Goal: Information Seeking & Learning: Check status

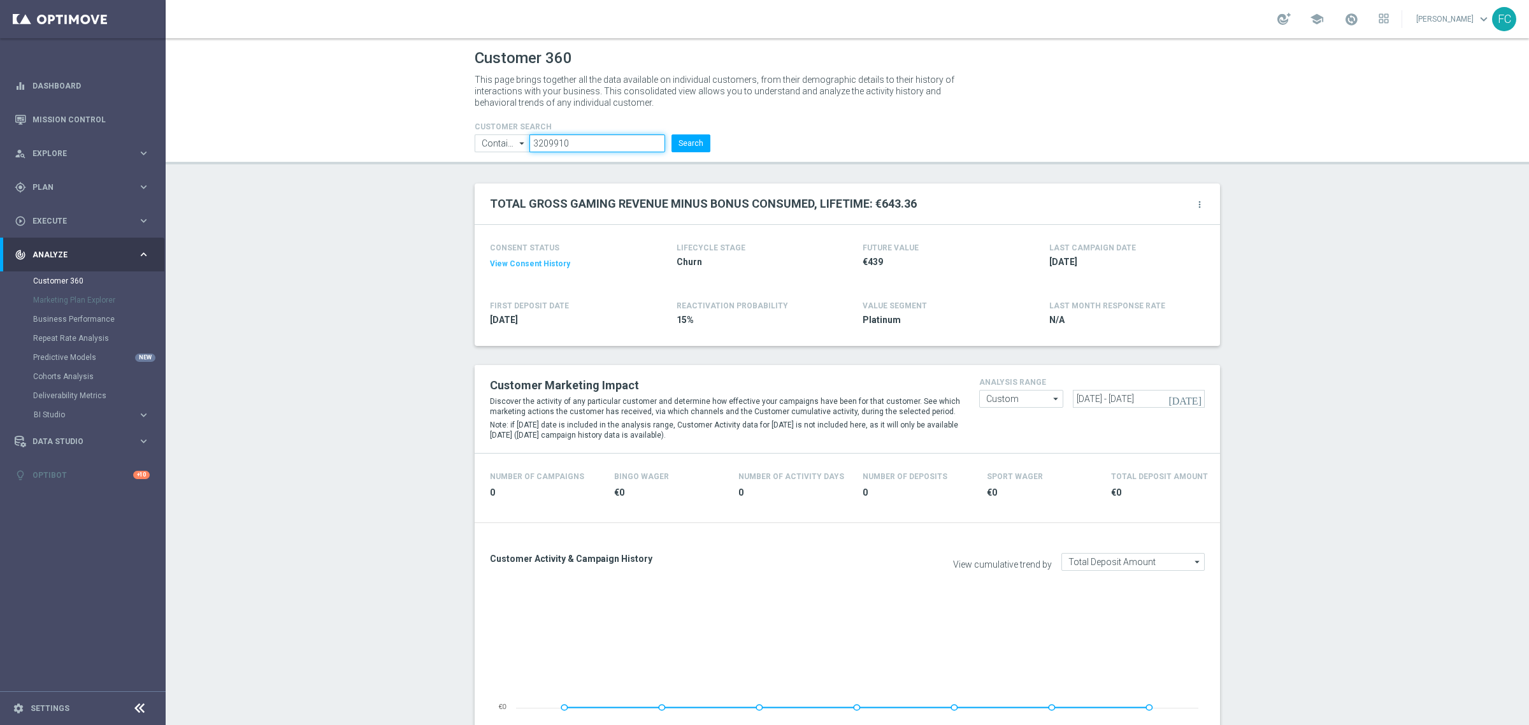
drag, startPoint x: 591, startPoint y: 145, endPoint x: 257, endPoint y: 131, distance: 334.9
click at [265, 135] on header "Customer 360 This page brings together all the data available on individual cus…" at bounding box center [848, 101] width 1364 height 126
click at [672, 134] on button "Search" at bounding box center [691, 143] width 39 height 18
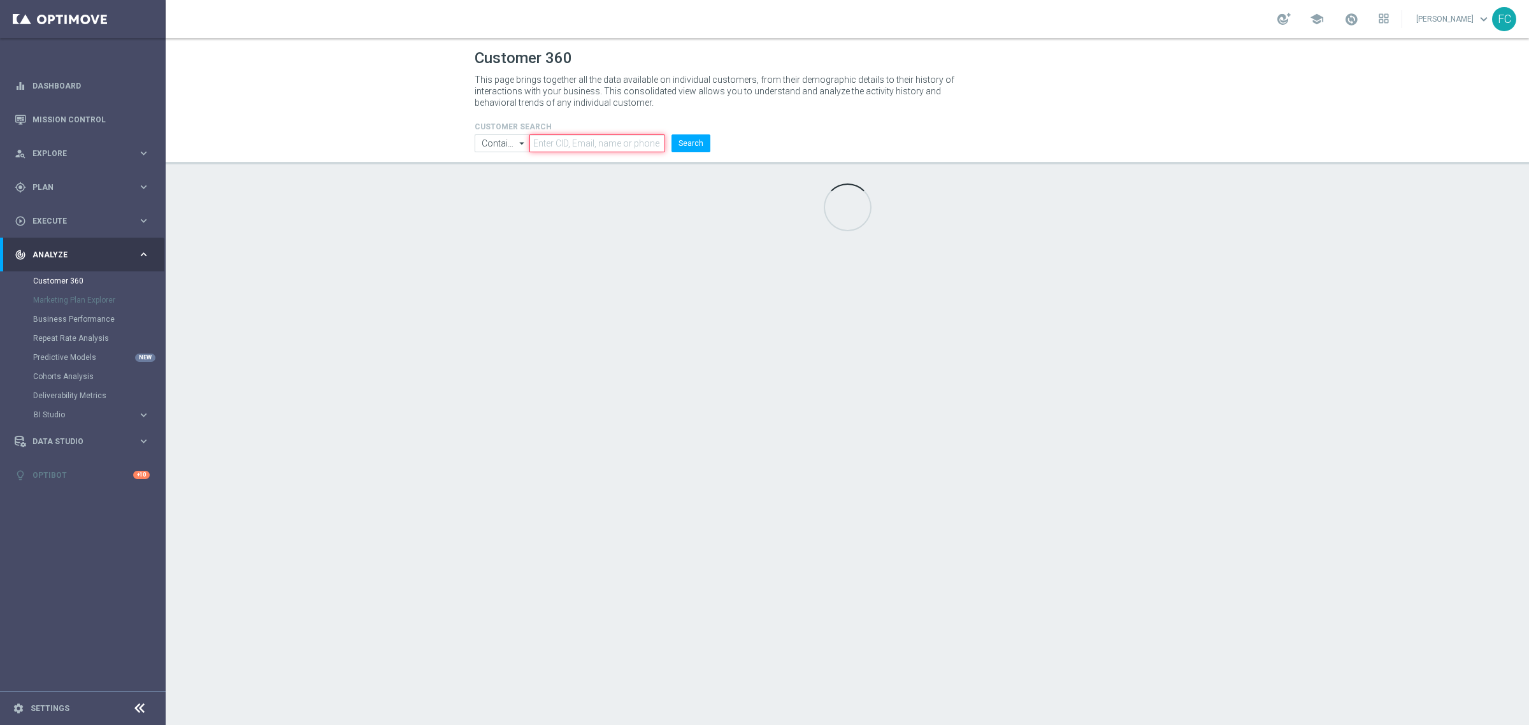
paste input "4893707"
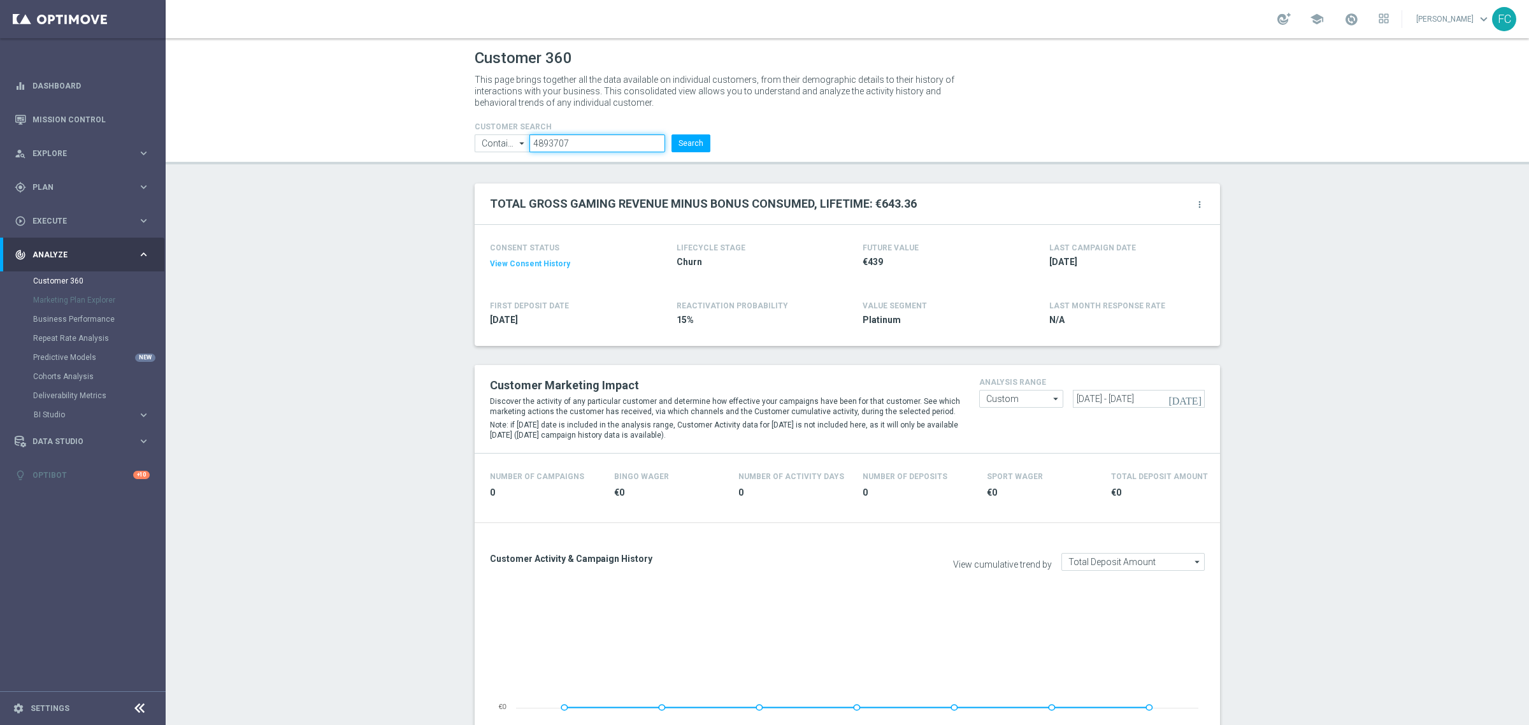
type input "4893707"
click at [1079, 398] on input "[DATE] - [DATE]" at bounding box center [1138, 399] width 131 height 18
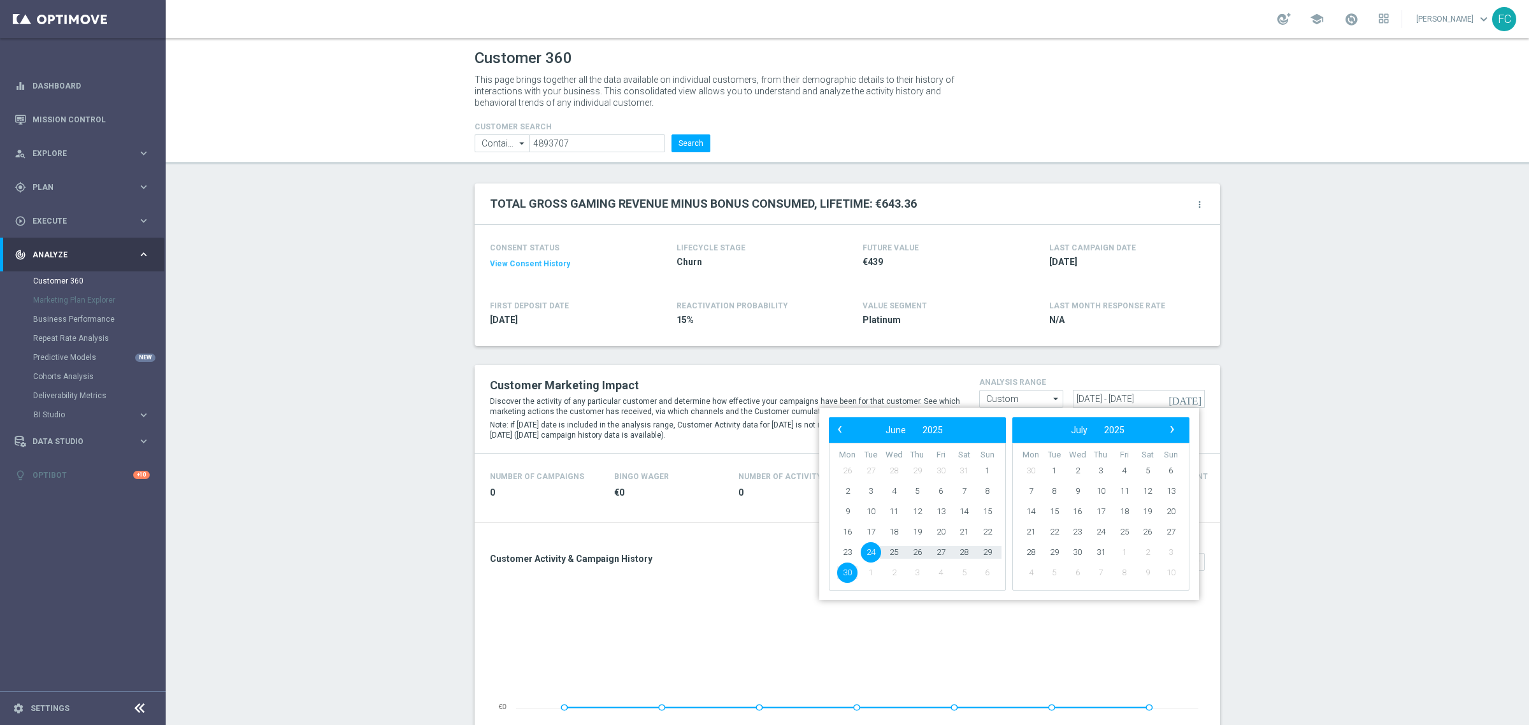
type input "[DATE] - [DATE]"
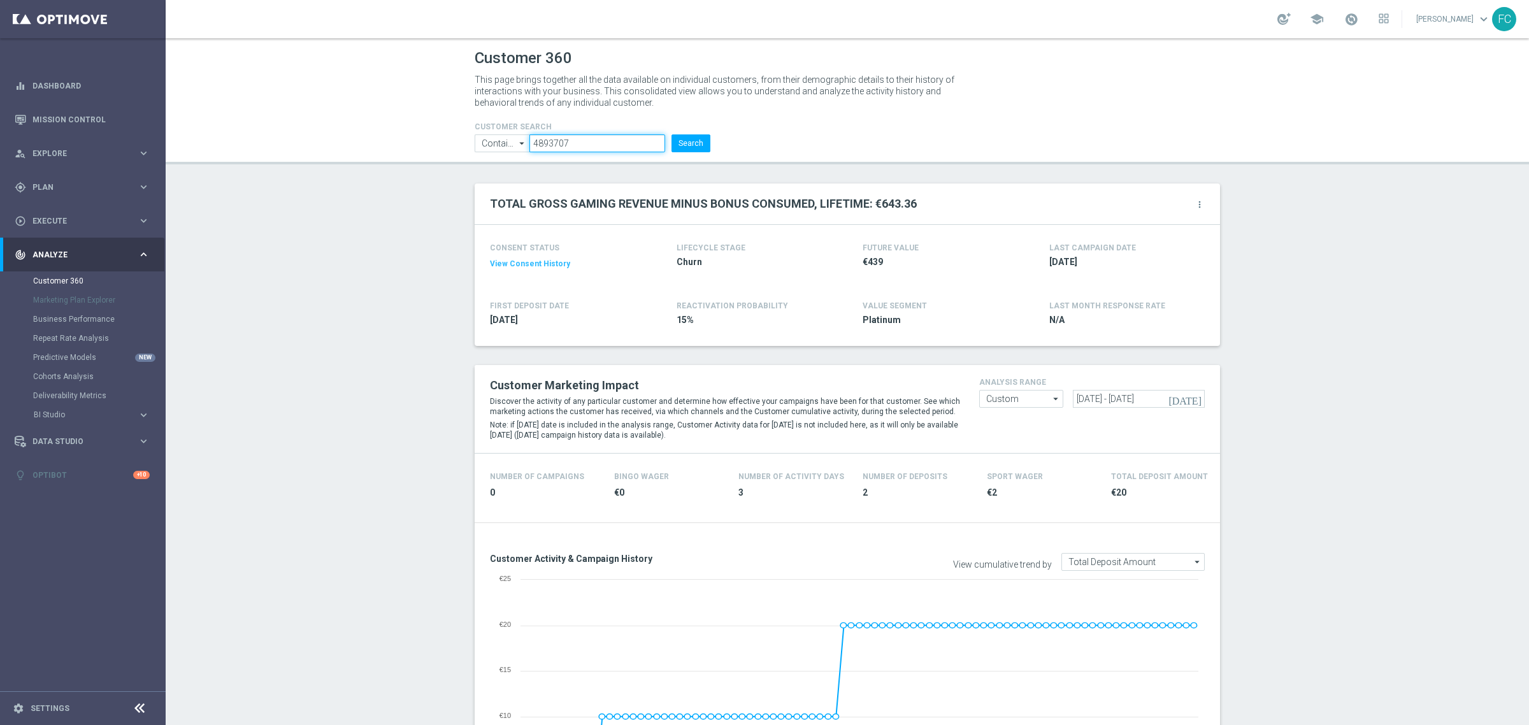
drag, startPoint x: 593, startPoint y: 144, endPoint x: 437, endPoint y: 127, distance: 156.4
click at [422, 125] on header "Customer 360 This page brings together all the data available on individual cus…" at bounding box center [848, 101] width 1364 height 126
paste input "4893707"
type input "4893707"
click at [672, 134] on button "Search" at bounding box center [691, 143] width 39 height 18
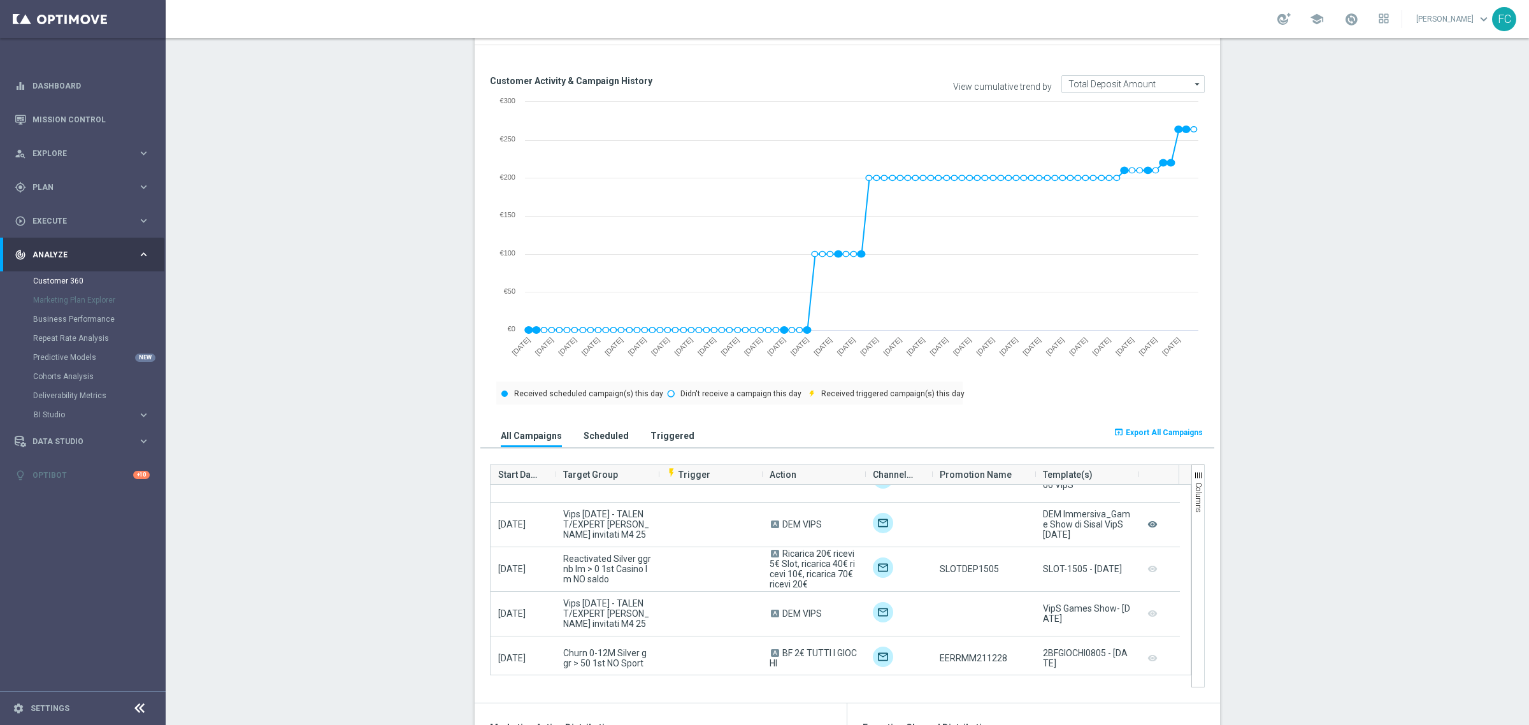
scroll to position [345, 0]
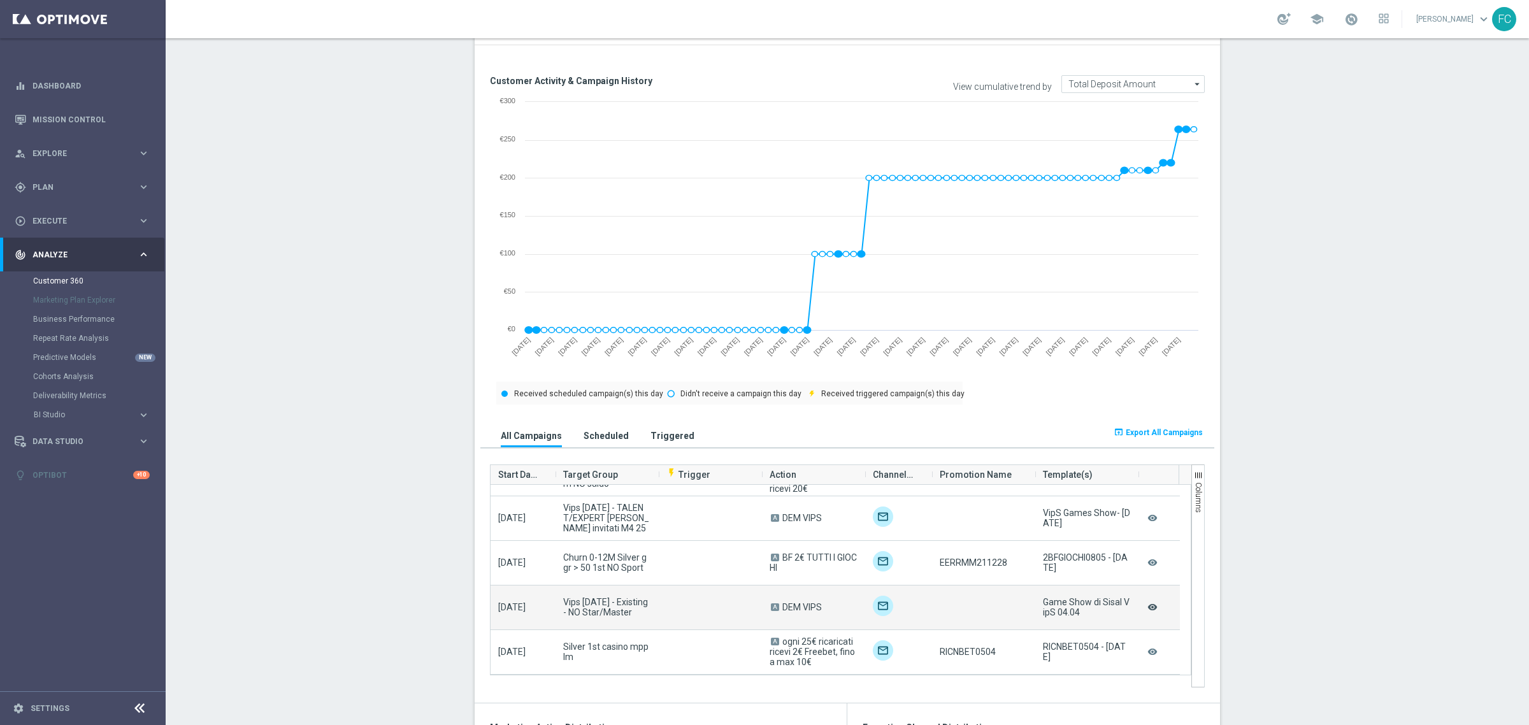
click at [1147, 609] on icon "remove_red_eye" at bounding box center [1152, 607] width 13 height 17
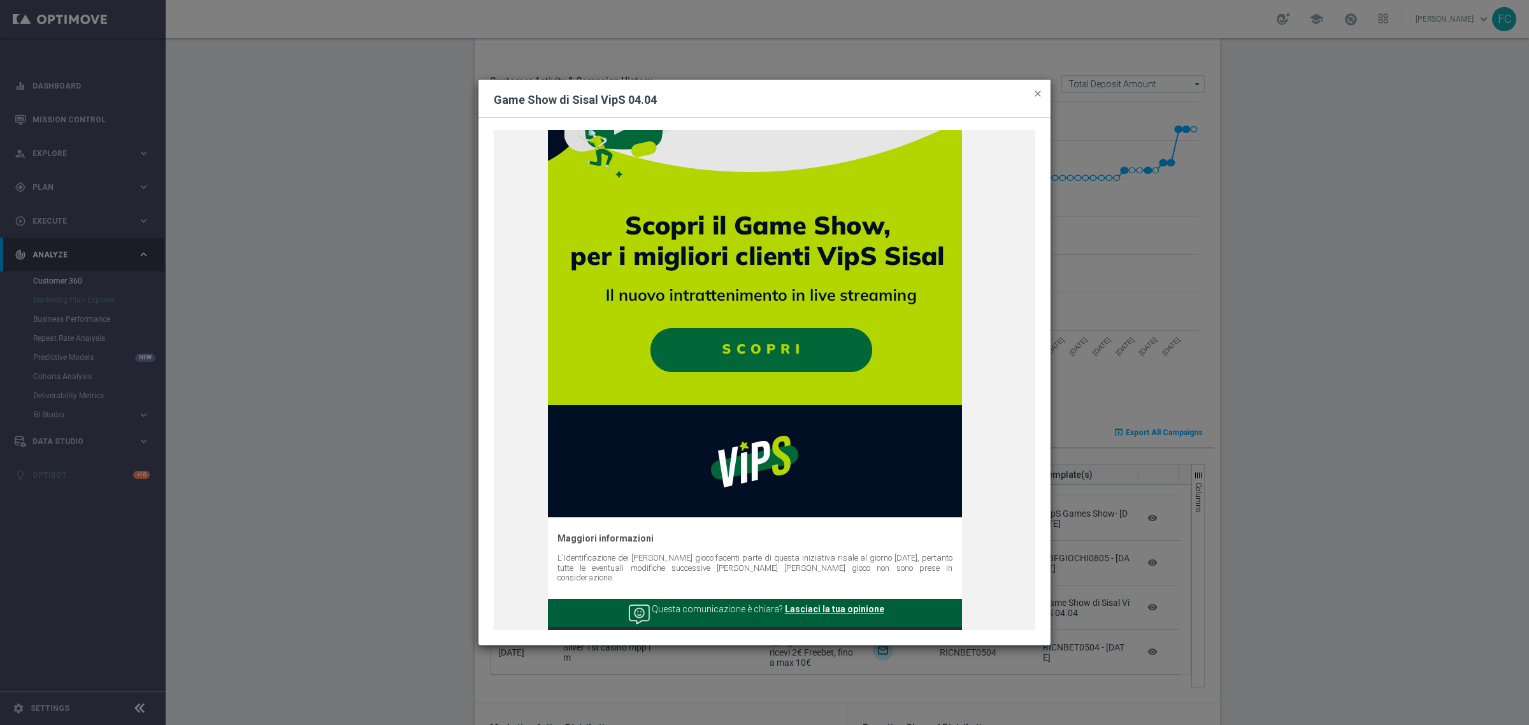
scroll to position [1399, 0]
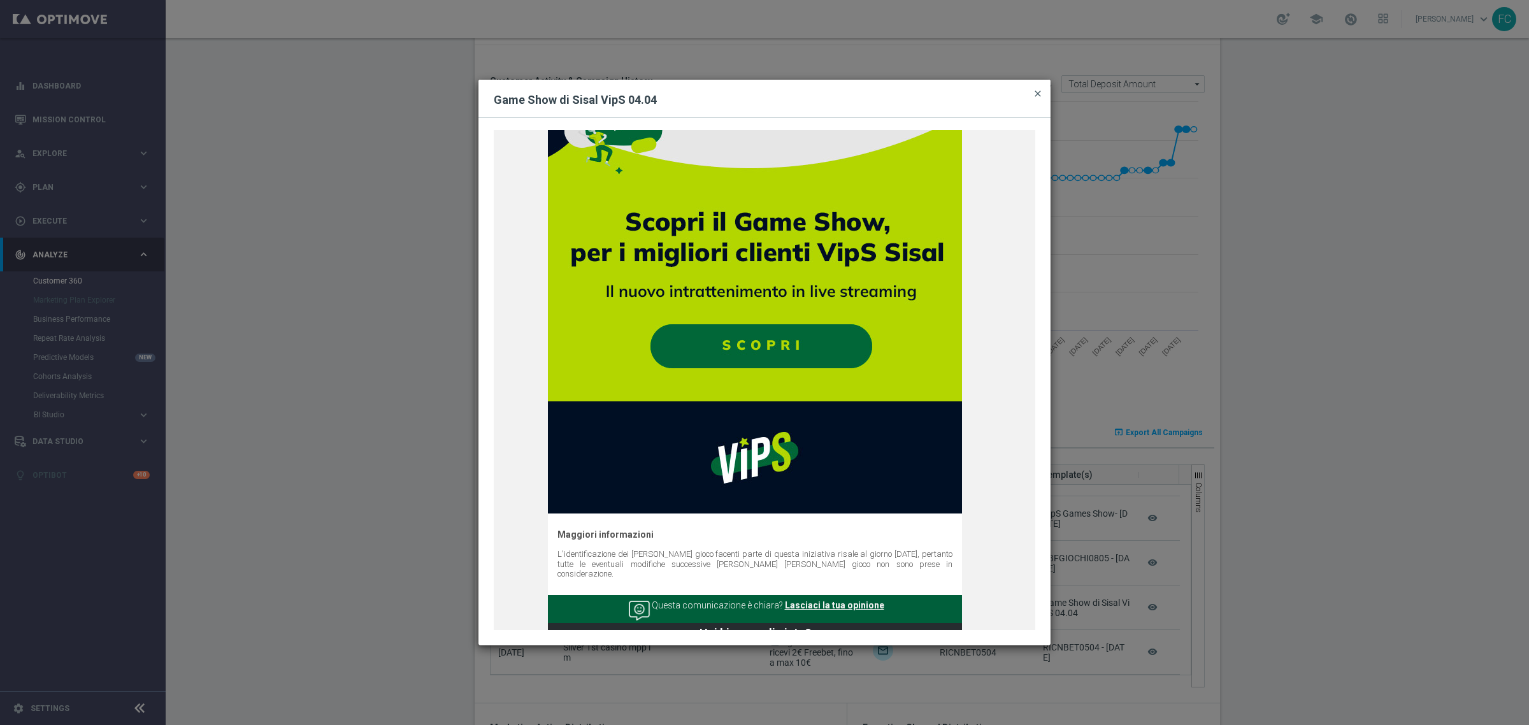
click at [1036, 90] on span "close" at bounding box center [1038, 94] width 10 height 10
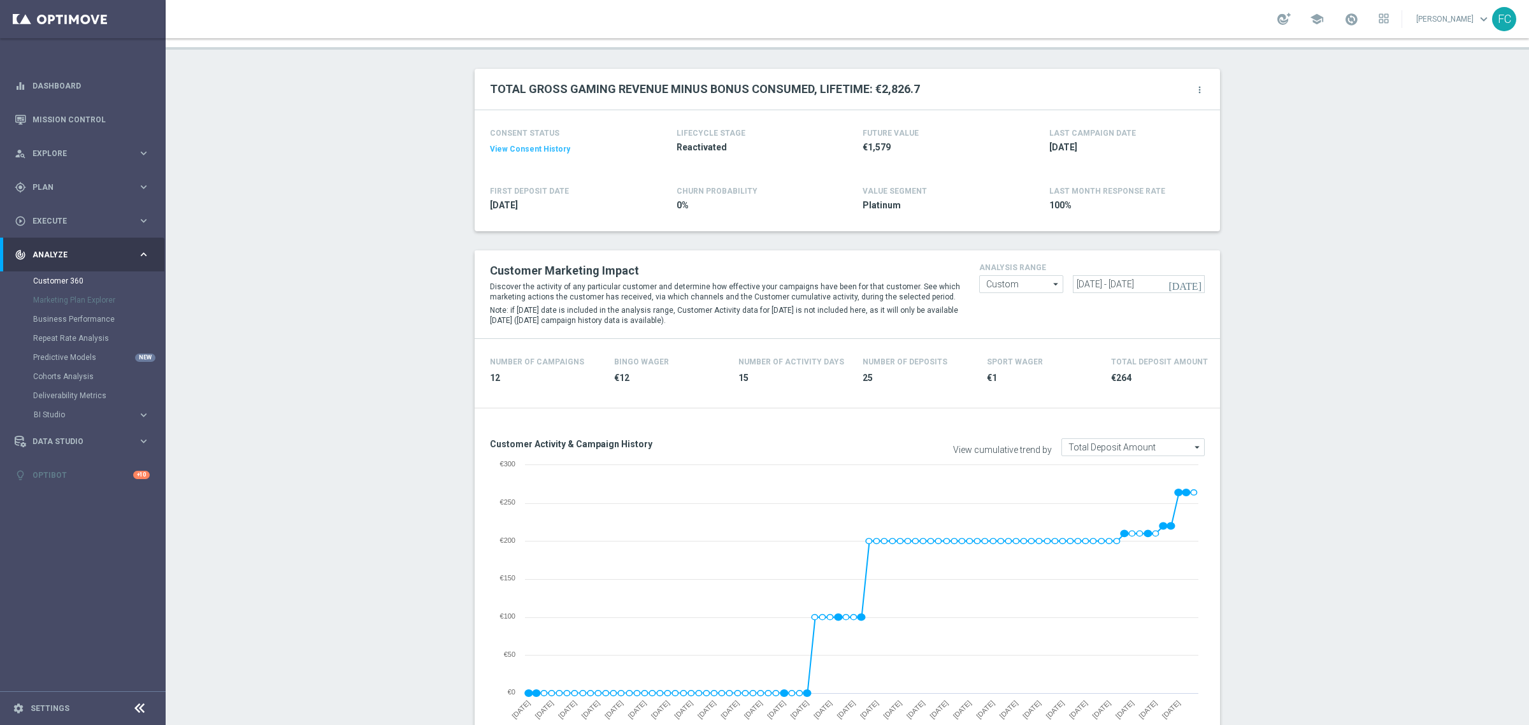
scroll to position [0, 0]
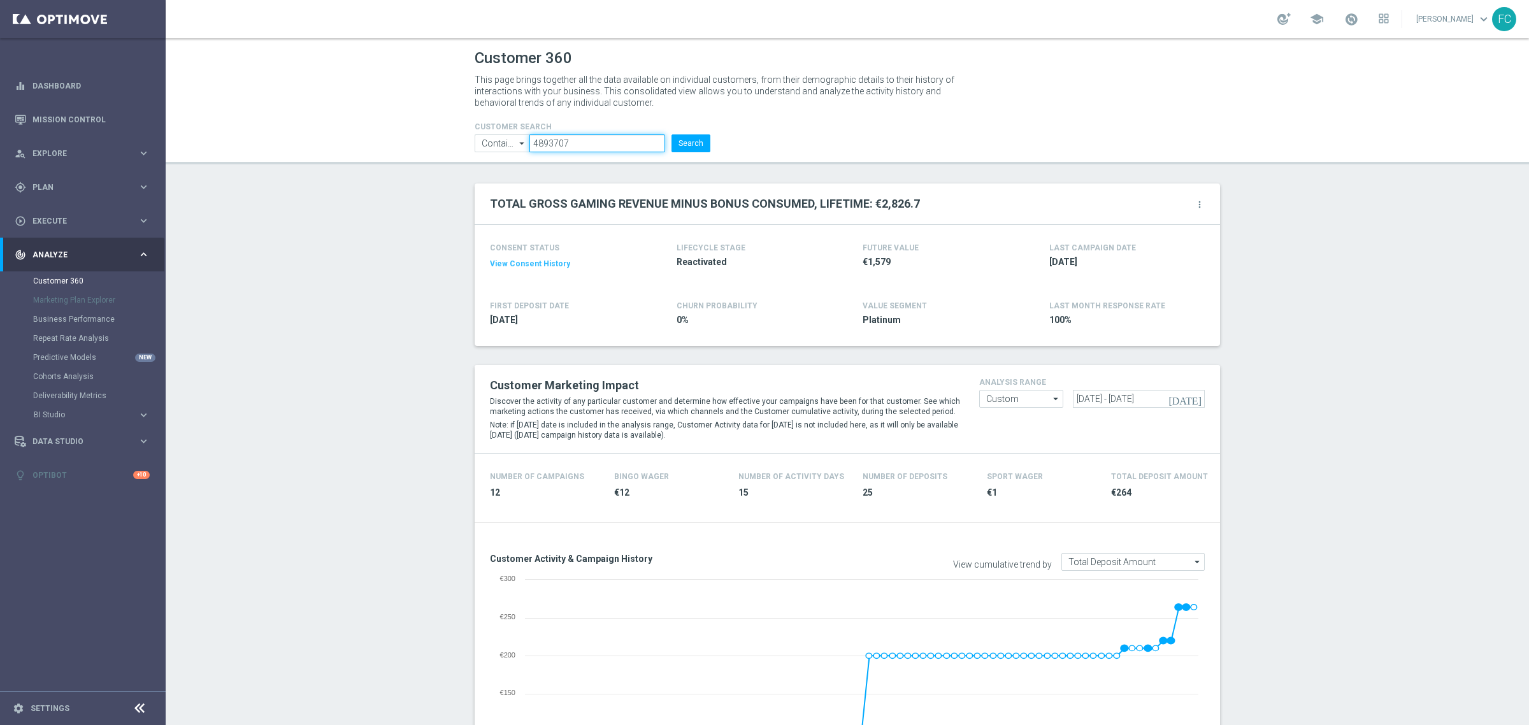
drag, startPoint x: 579, startPoint y: 140, endPoint x: 405, endPoint y: 119, distance: 174.6
click at [401, 141] on header "Customer 360 This page brings together all the data available on individual cus…" at bounding box center [848, 101] width 1364 height 126
paste input "2899390"
type input "2899390"
click at [672, 134] on button "Search" at bounding box center [691, 143] width 39 height 18
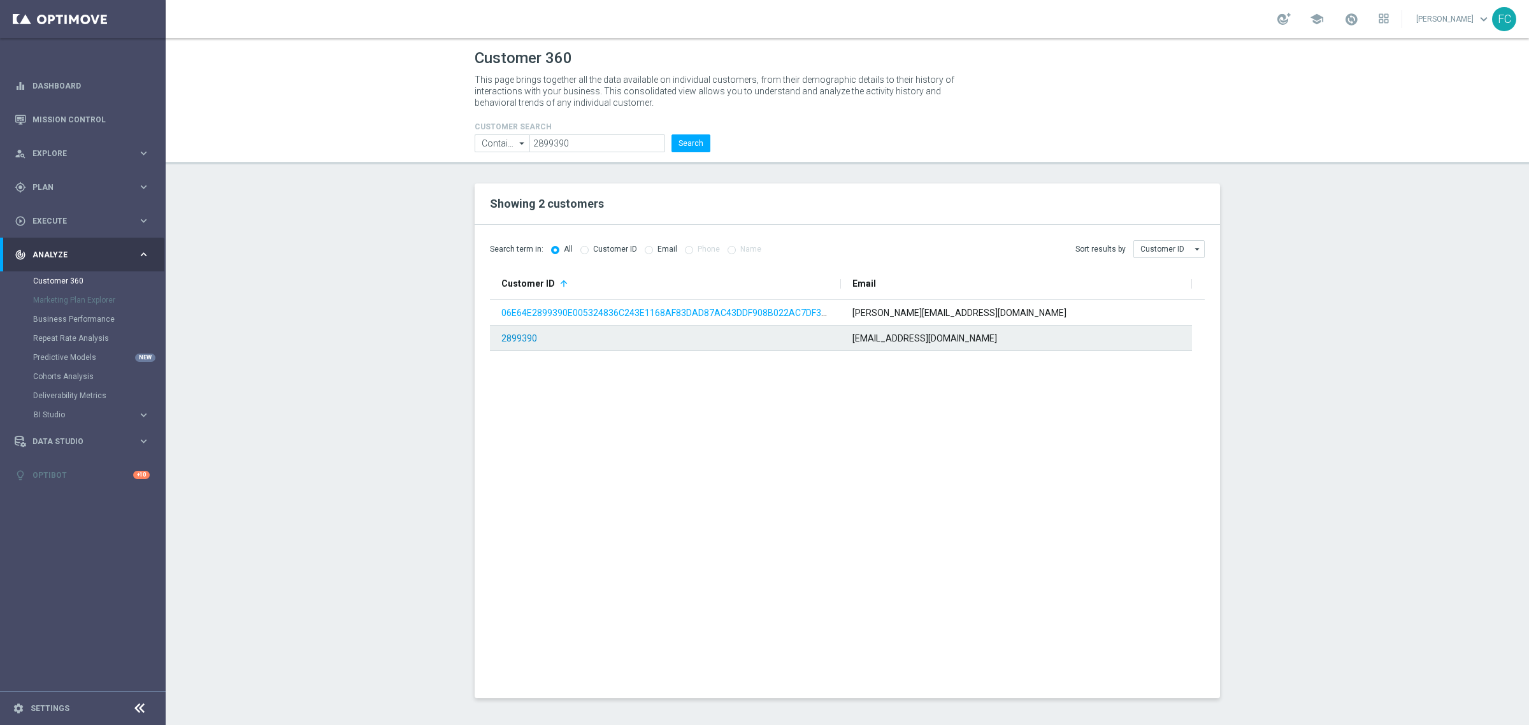
click at [512, 336] on link "2899390" at bounding box center [519, 338] width 36 height 10
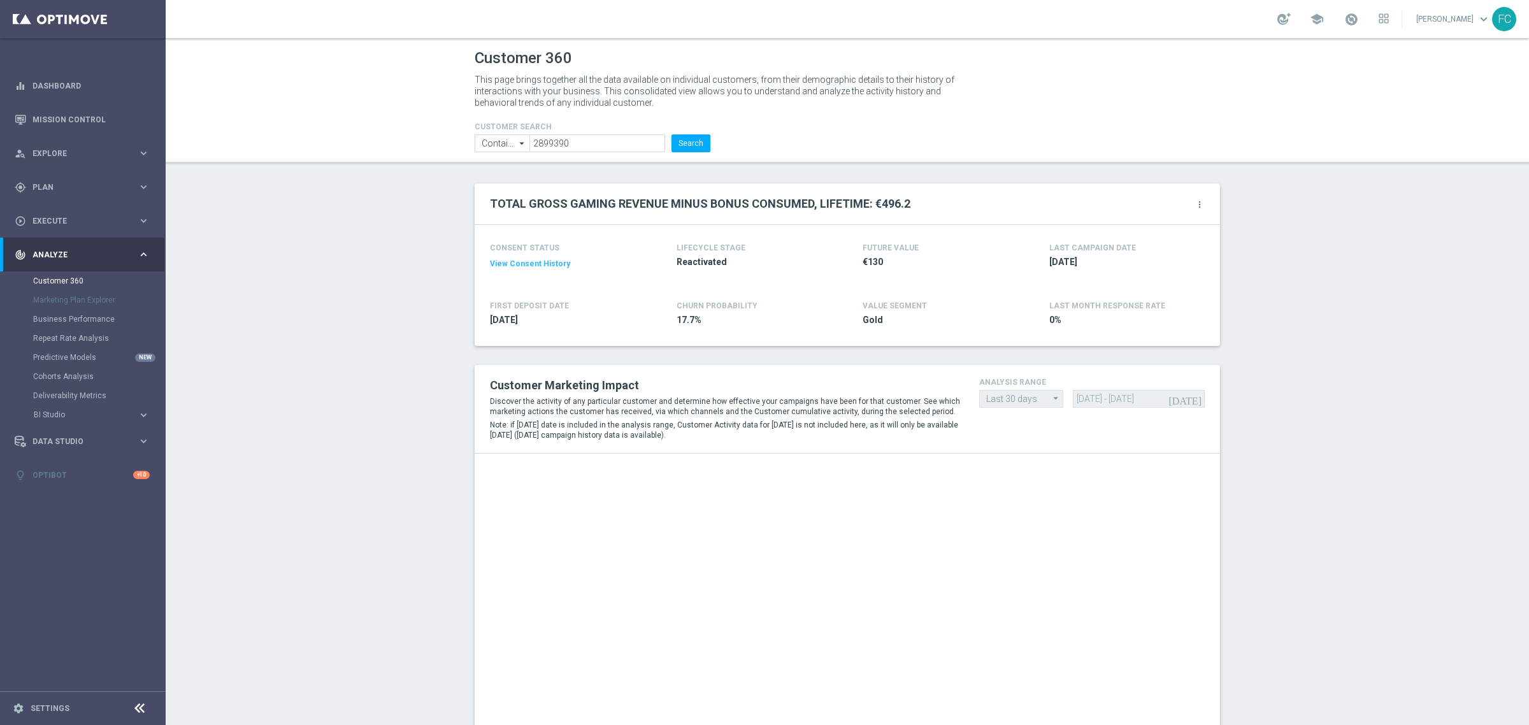
scroll to position [239, 0]
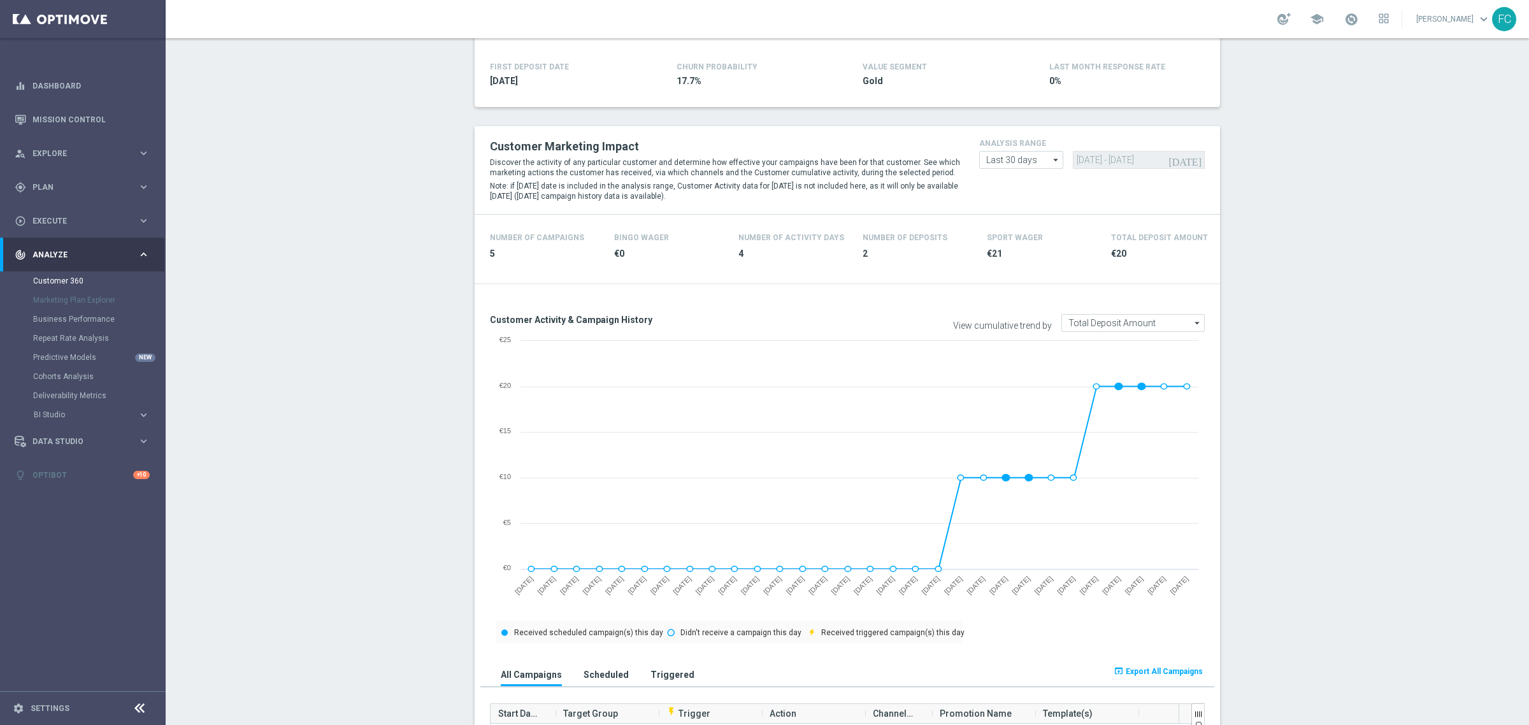
click at [1050, 163] on icon "arrow_drop_down" at bounding box center [1056, 160] width 13 height 17
drag, startPoint x: 1026, startPoint y: 231, endPoint x: 1028, endPoint y: 220, distance: 11.0
click at [1025, 231] on div "Custom" at bounding box center [1021, 236] width 85 height 18
type input "Custom"
click at [1082, 158] on input "[DATE] - [DATE]" at bounding box center [1138, 160] width 131 height 18
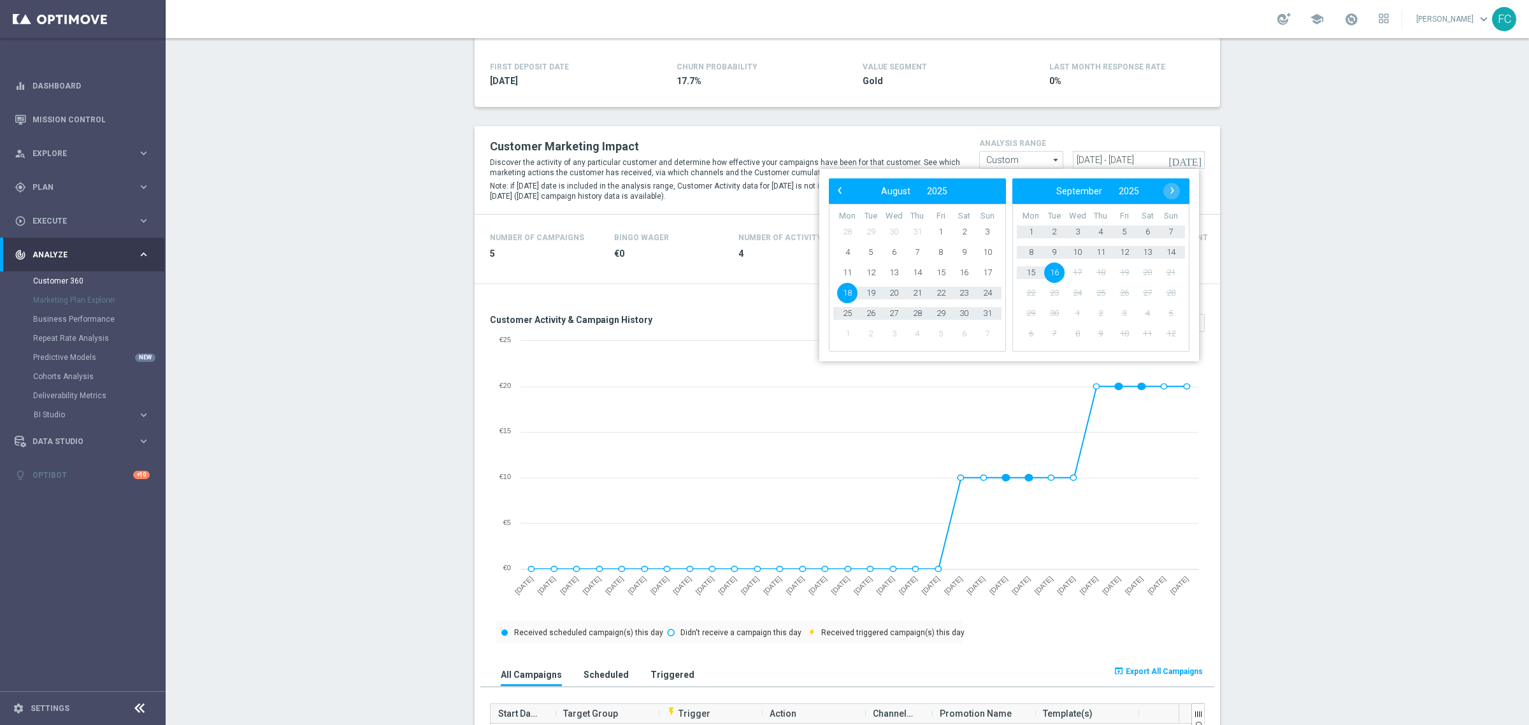
type input "[DATE] - [DATE]"
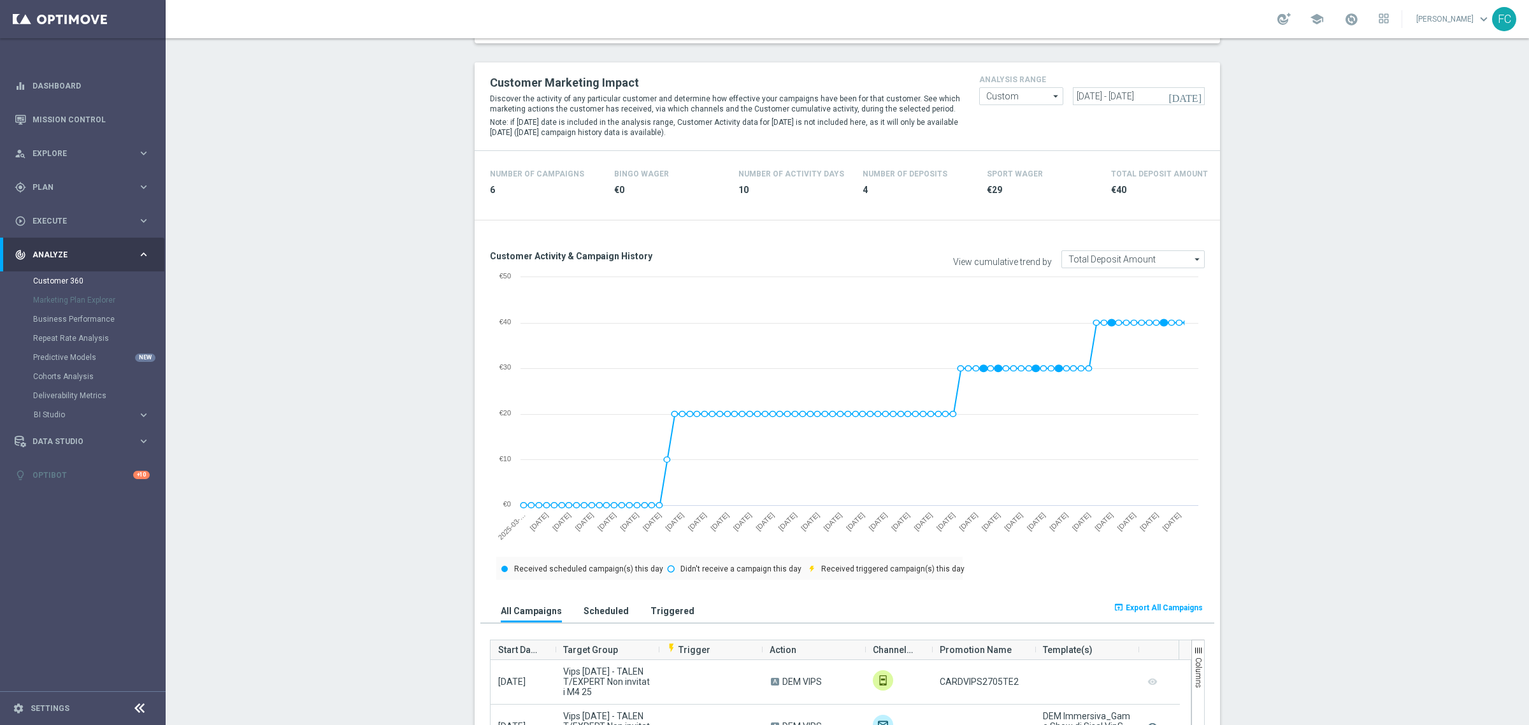
scroll to position [637, 0]
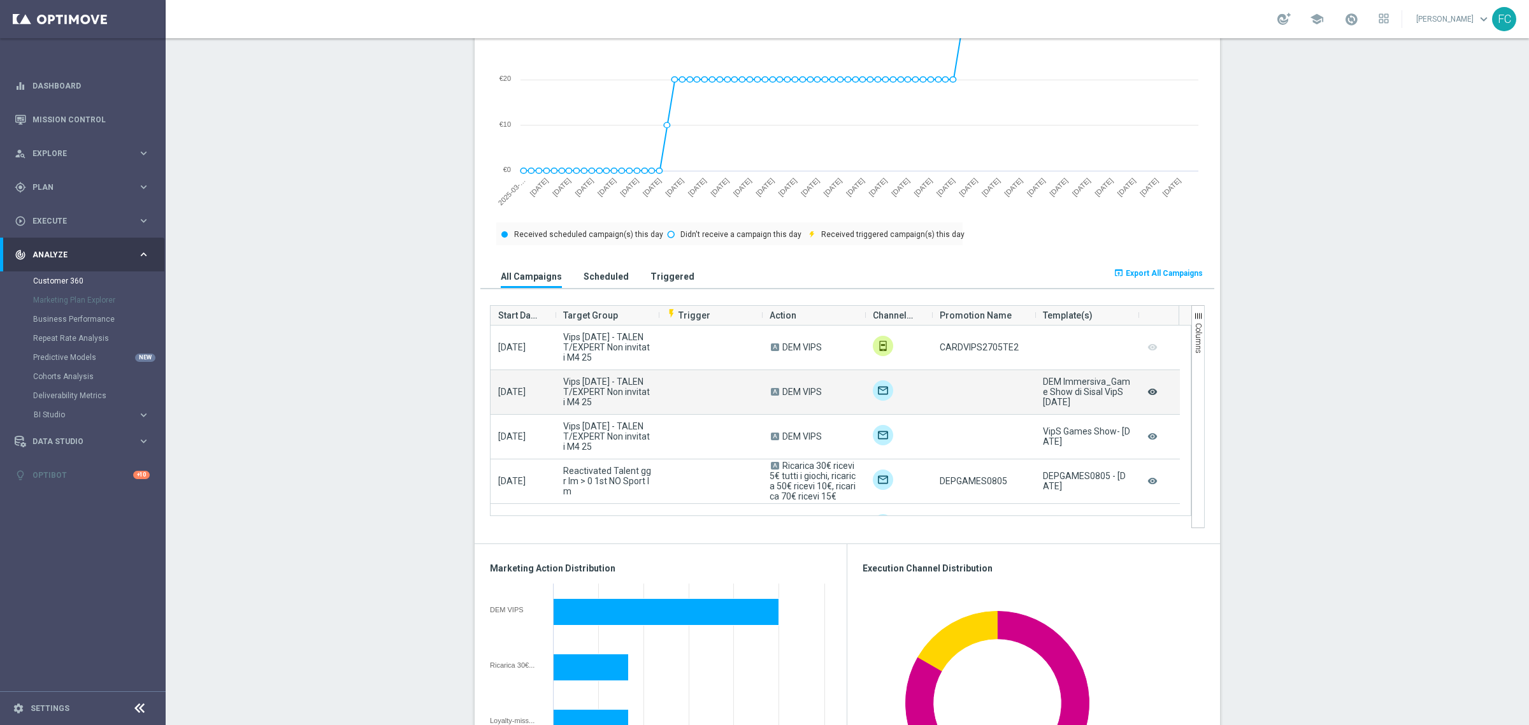
click at [1146, 394] on icon "remove_red_eye" at bounding box center [1152, 392] width 13 height 17
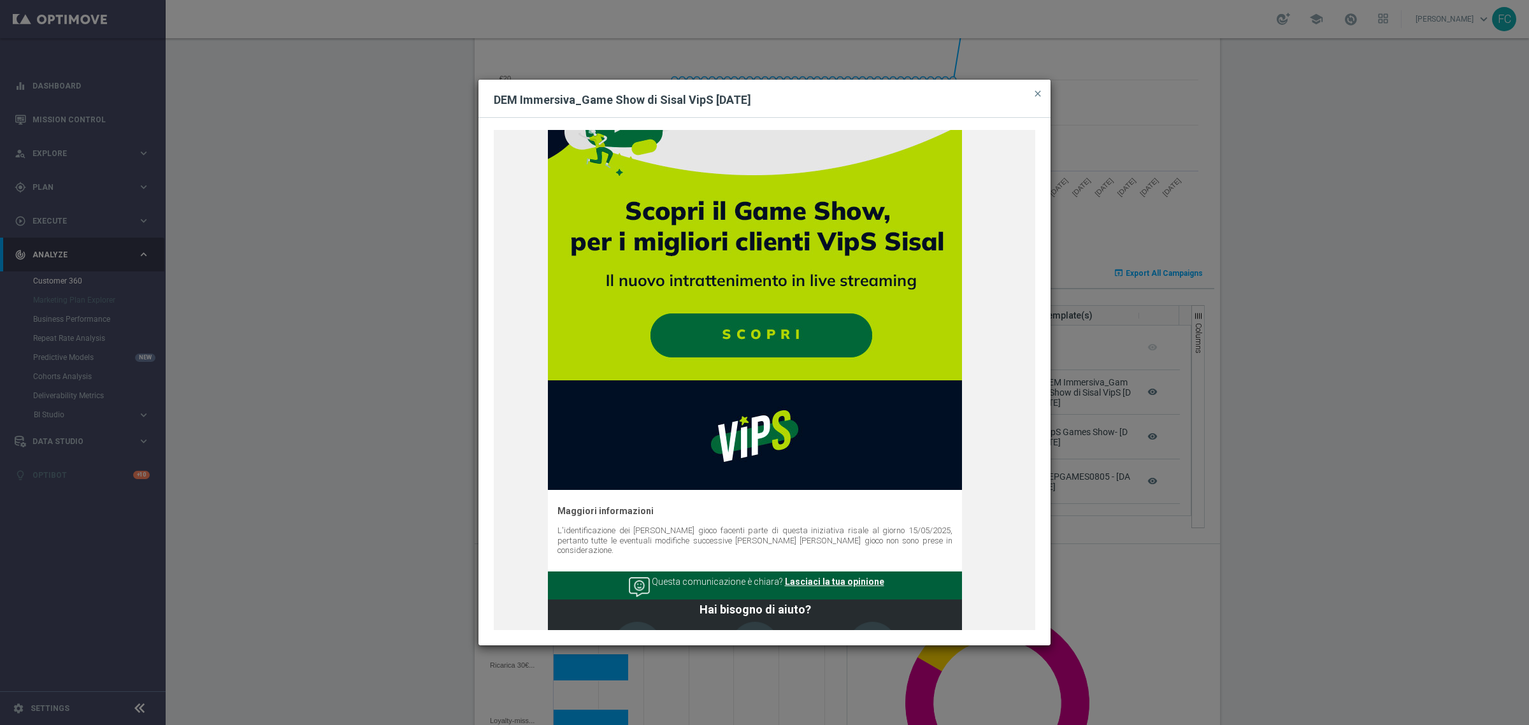
scroll to position [1562, 0]
drag, startPoint x: 956, startPoint y: 99, endPoint x: 674, endPoint y: 259, distance: 324.4
click at [669, 266] on div "DEM Immersiva_Game Show di Sisal VipS [DATE] close Due serate esplosive con osp…" at bounding box center [765, 363] width 572 height 566
click at [1036, 89] on span "close" at bounding box center [1038, 94] width 10 height 10
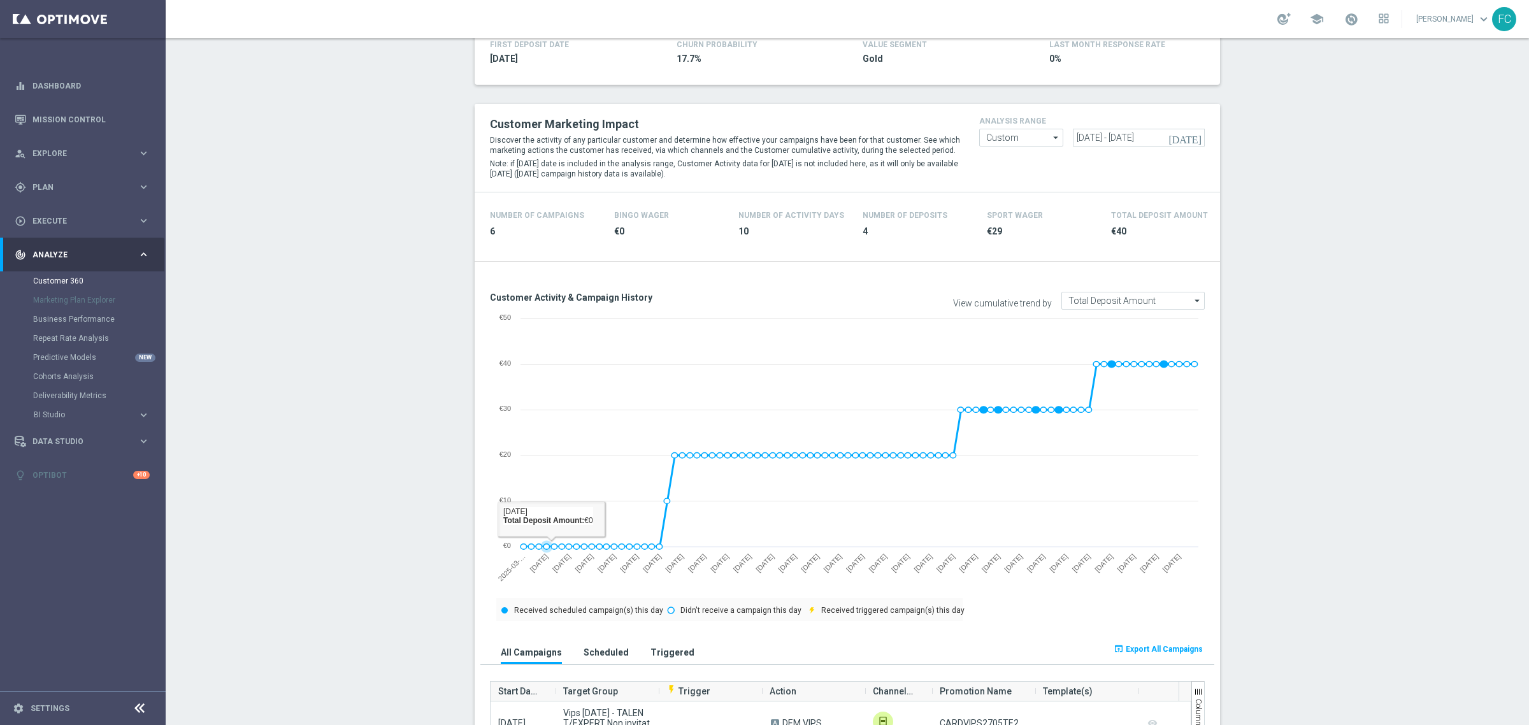
scroll to position [80, 0]
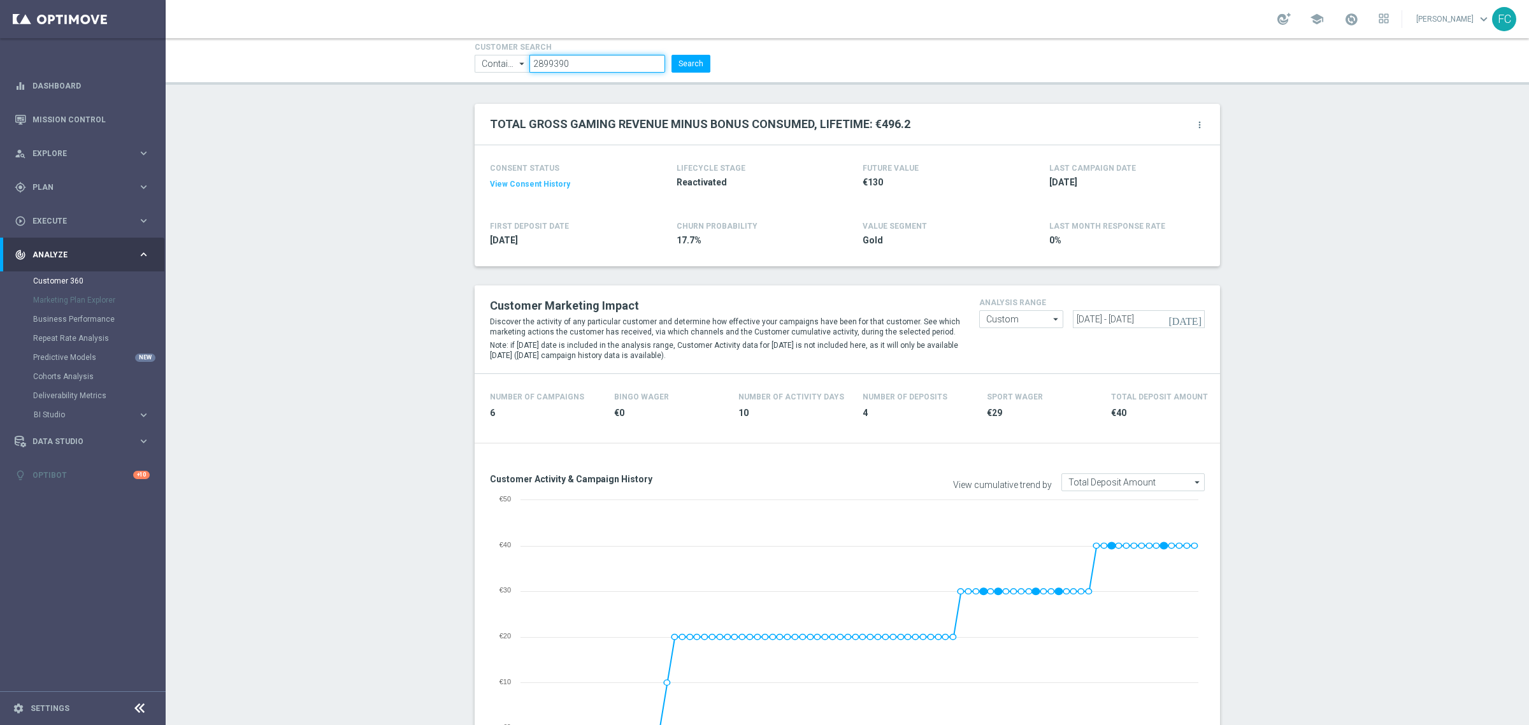
drag, startPoint x: 565, startPoint y: 57, endPoint x: 456, endPoint y: 74, distance: 110.8
click at [477, 68] on ul "Contains Contains arrow_drop_down Show Selected 0 of NaN Contains Equals" at bounding box center [593, 64] width 242 height 18
paste input "5141098"
type input "5141098"
click at [672, 55] on button "Search" at bounding box center [691, 64] width 39 height 18
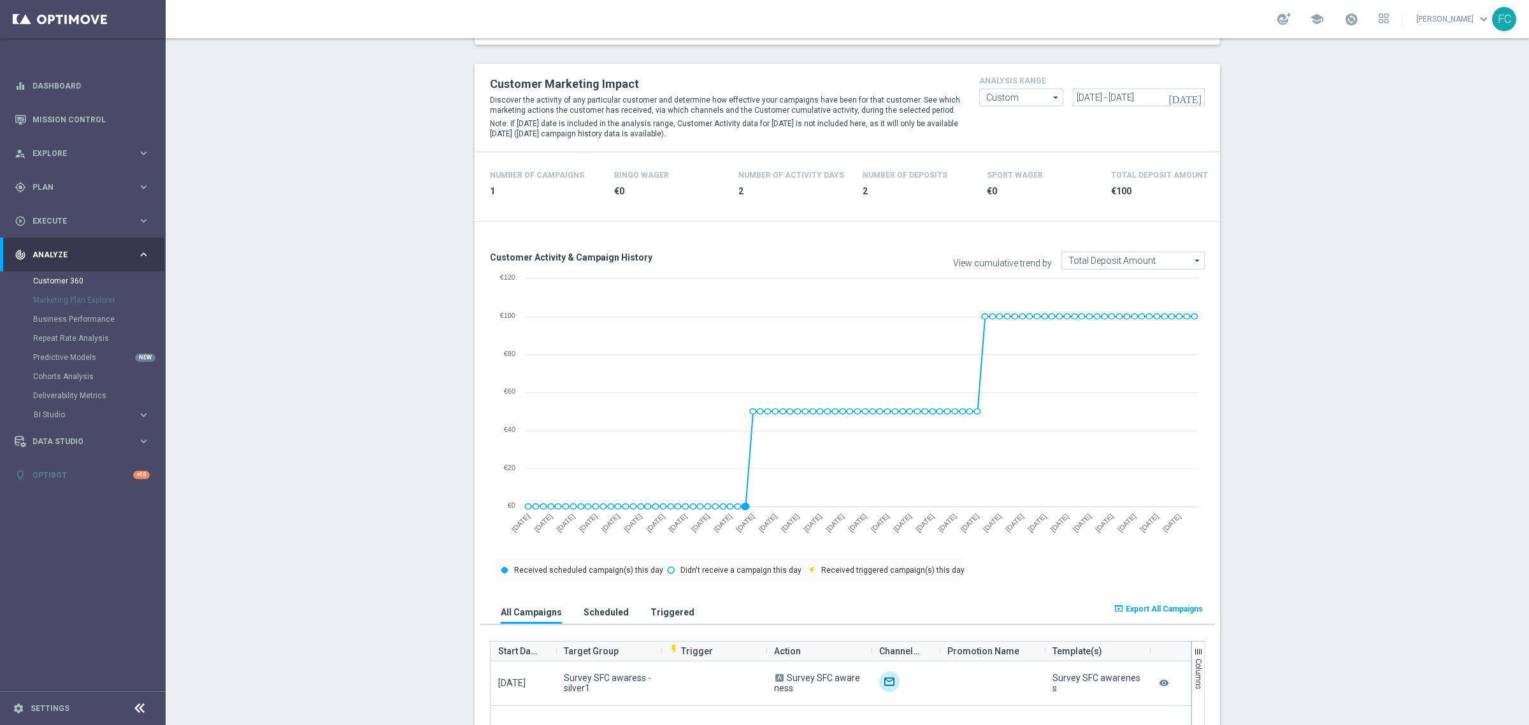
scroll to position [398, 0]
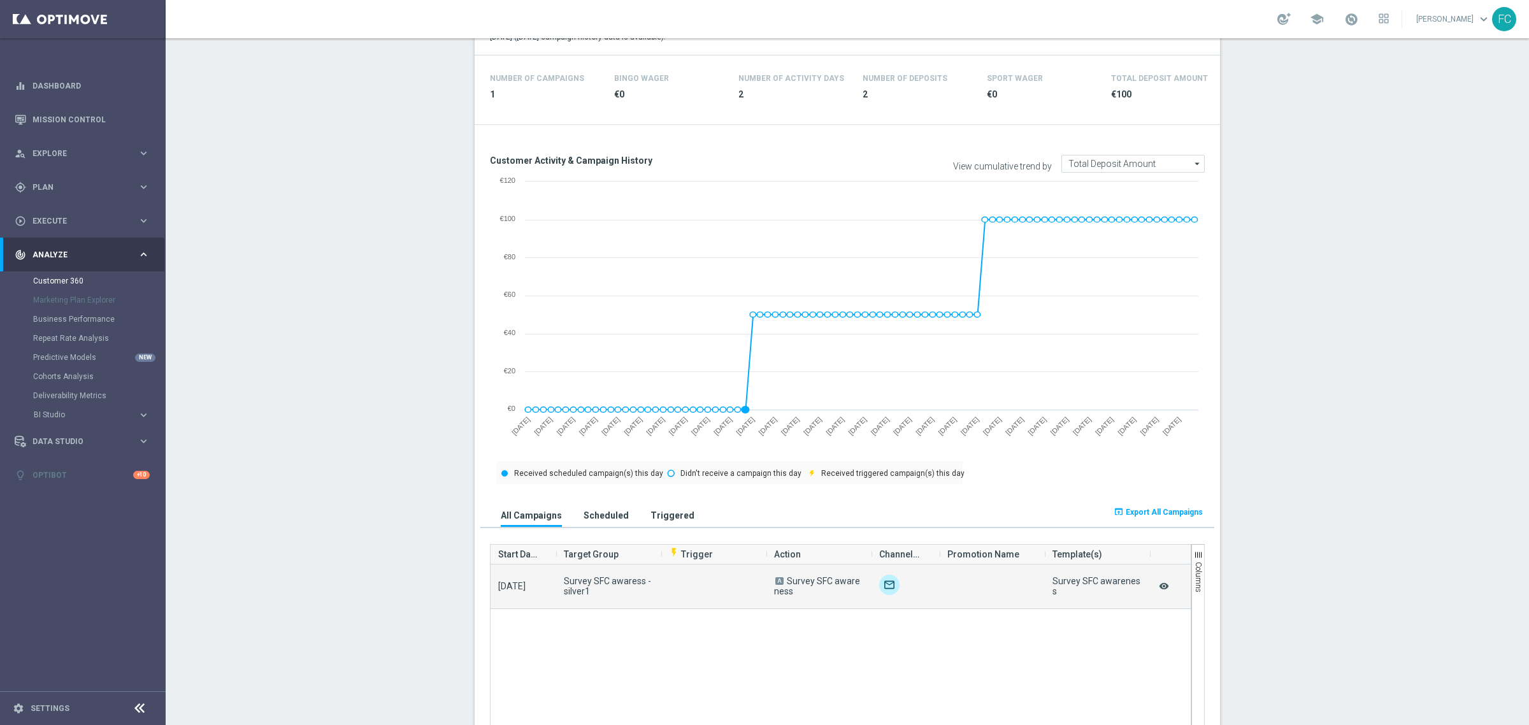
click at [1160, 586] on icon "remove_red_eye" at bounding box center [1164, 586] width 13 height 17
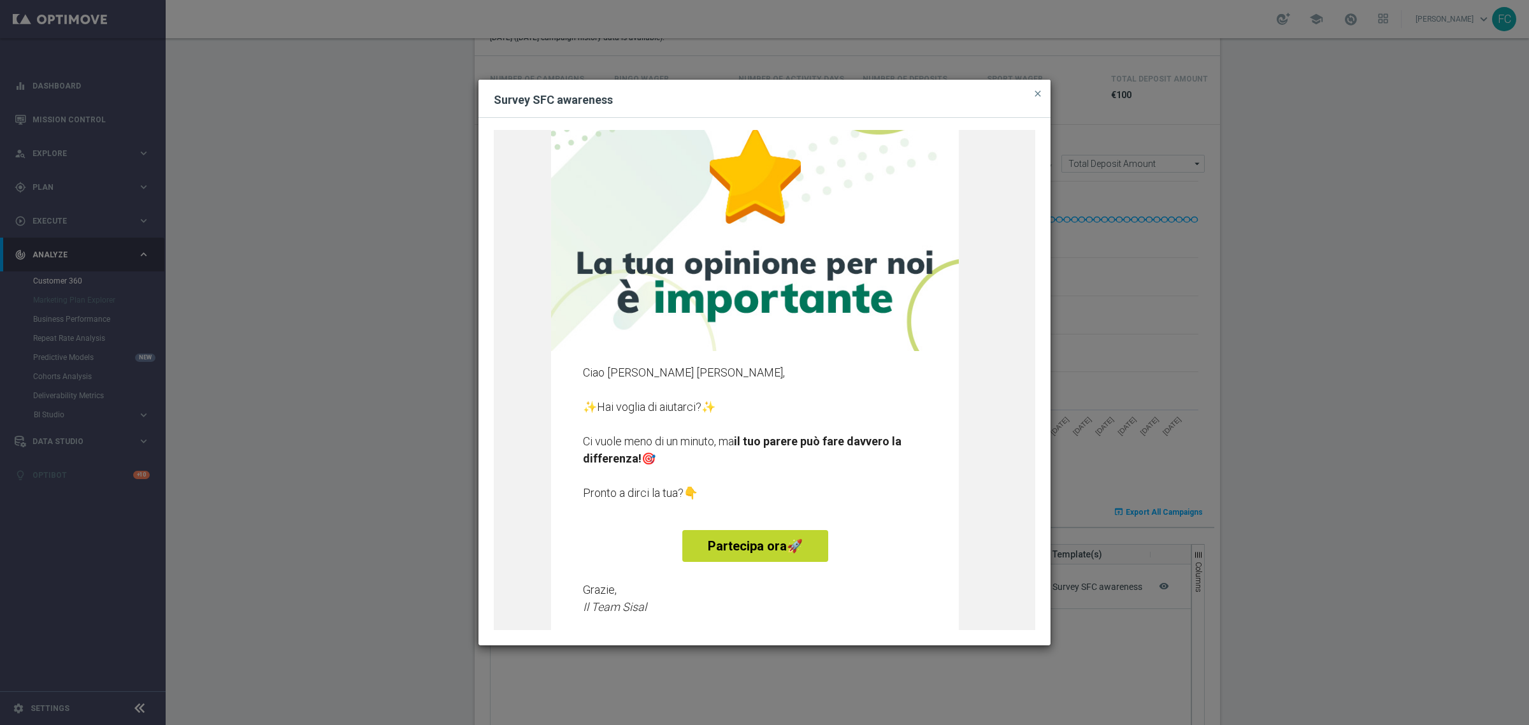
scroll to position [159, 0]
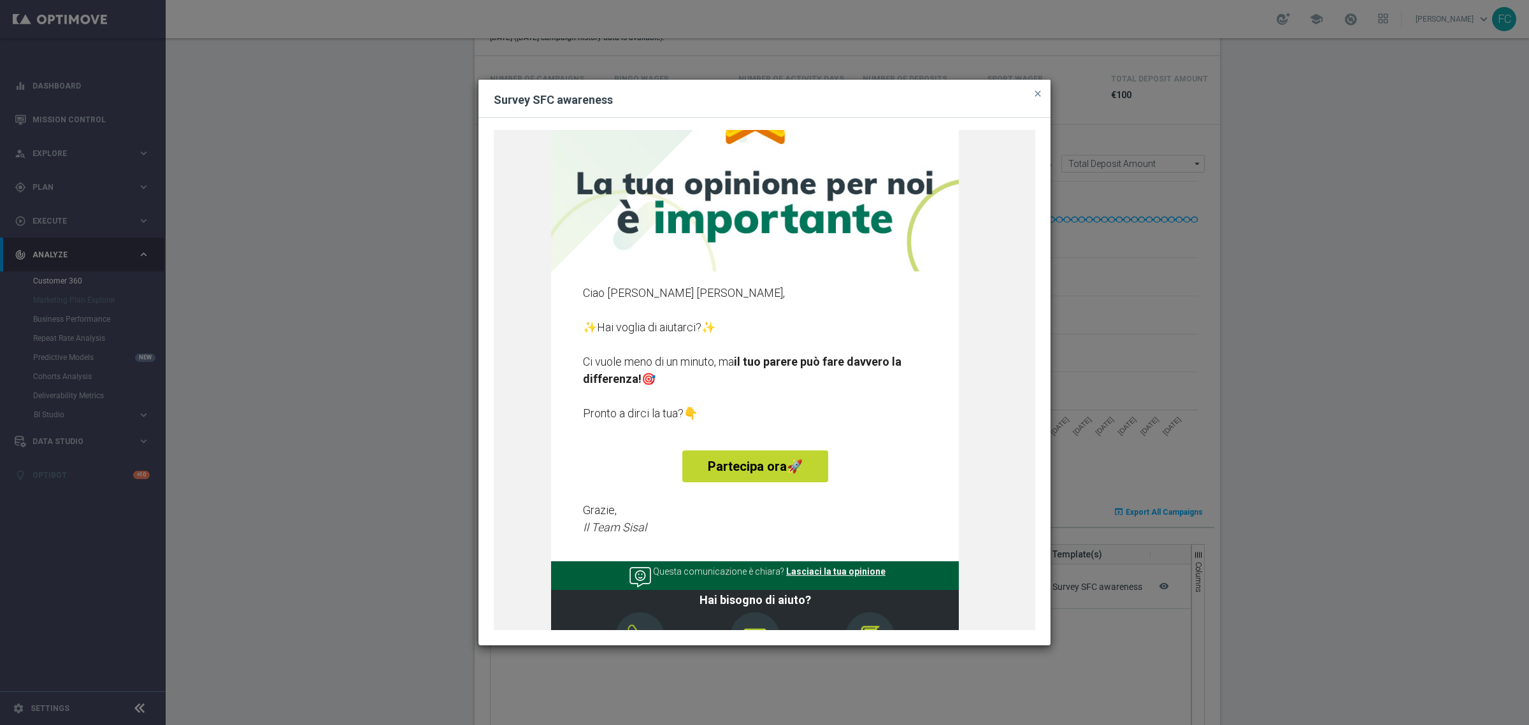
click at [1044, 96] on div "Survey SFC awareness close" at bounding box center [765, 99] width 572 height 38
click at [1042, 91] on span "close" at bounding box center [1038, 94] width 10 height 10
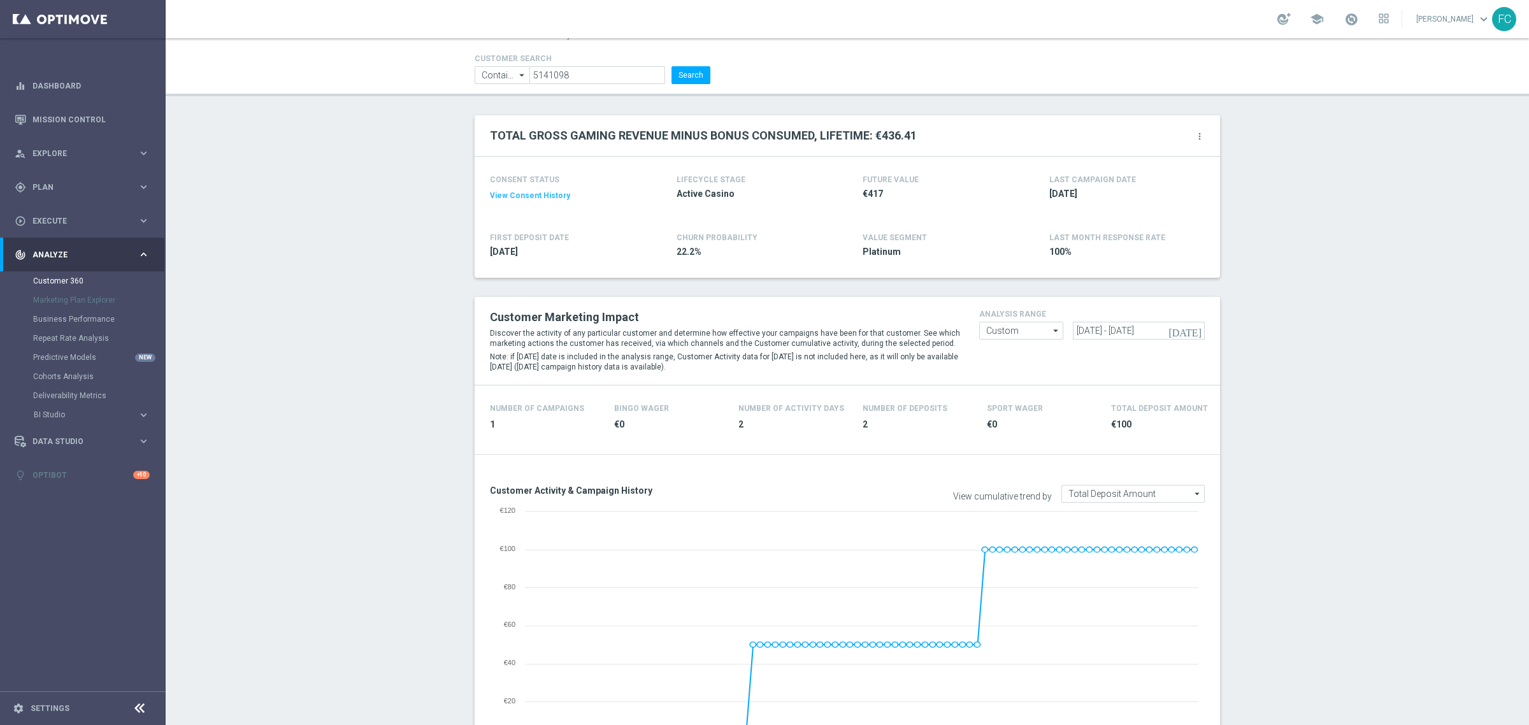
scroll to position [0, 0]
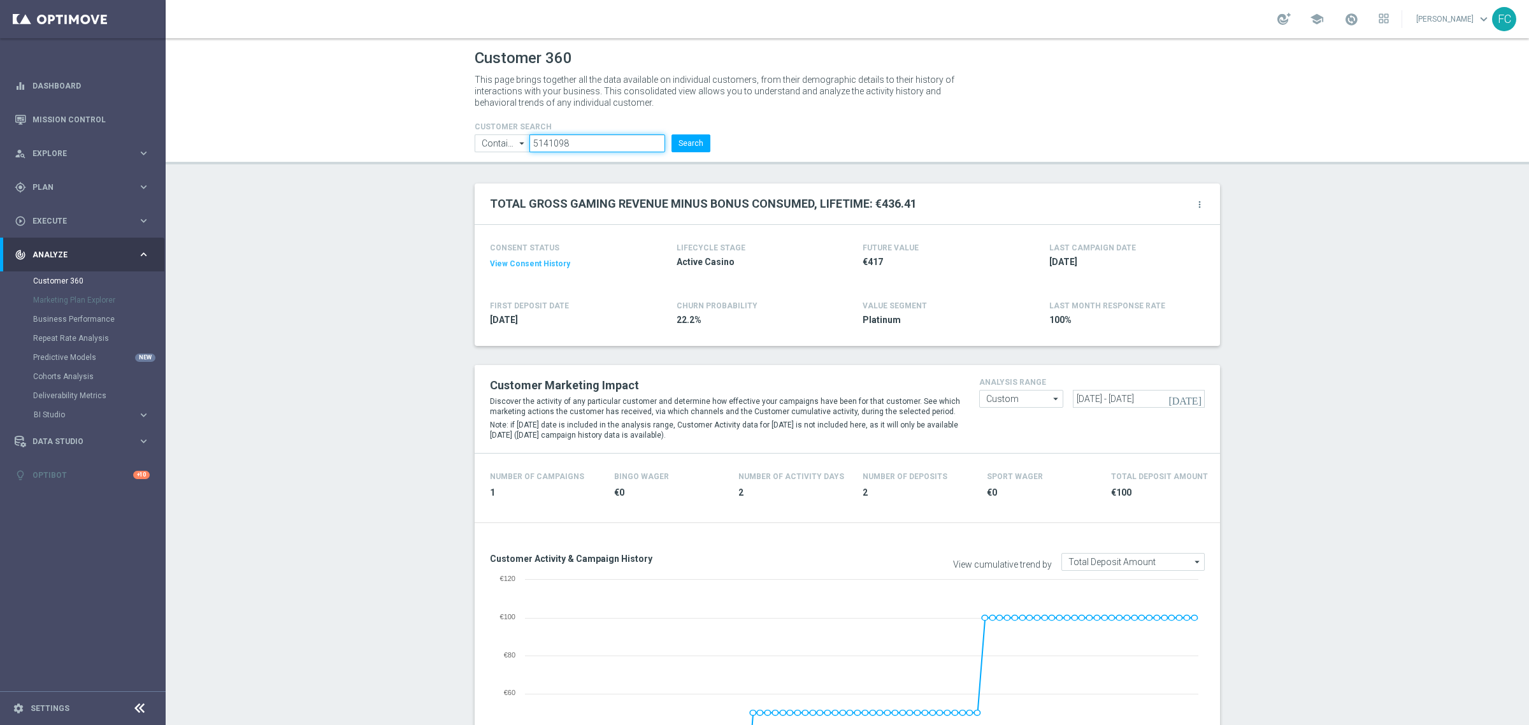
drag, startPoint x: 568, startPoint y: 142, endPoint x: 384, endPoint y: 142, distance: 184.8
click at [384, 142] on header "Customer 360 This page brings together all the data available on individual cus…" at bounding box center [848, 101] width 1364 height 126
paste input "4182862"
type input "4182862"
click at [672, 134] on button "Search" at bounding box center [691, 143] width 39 height 18
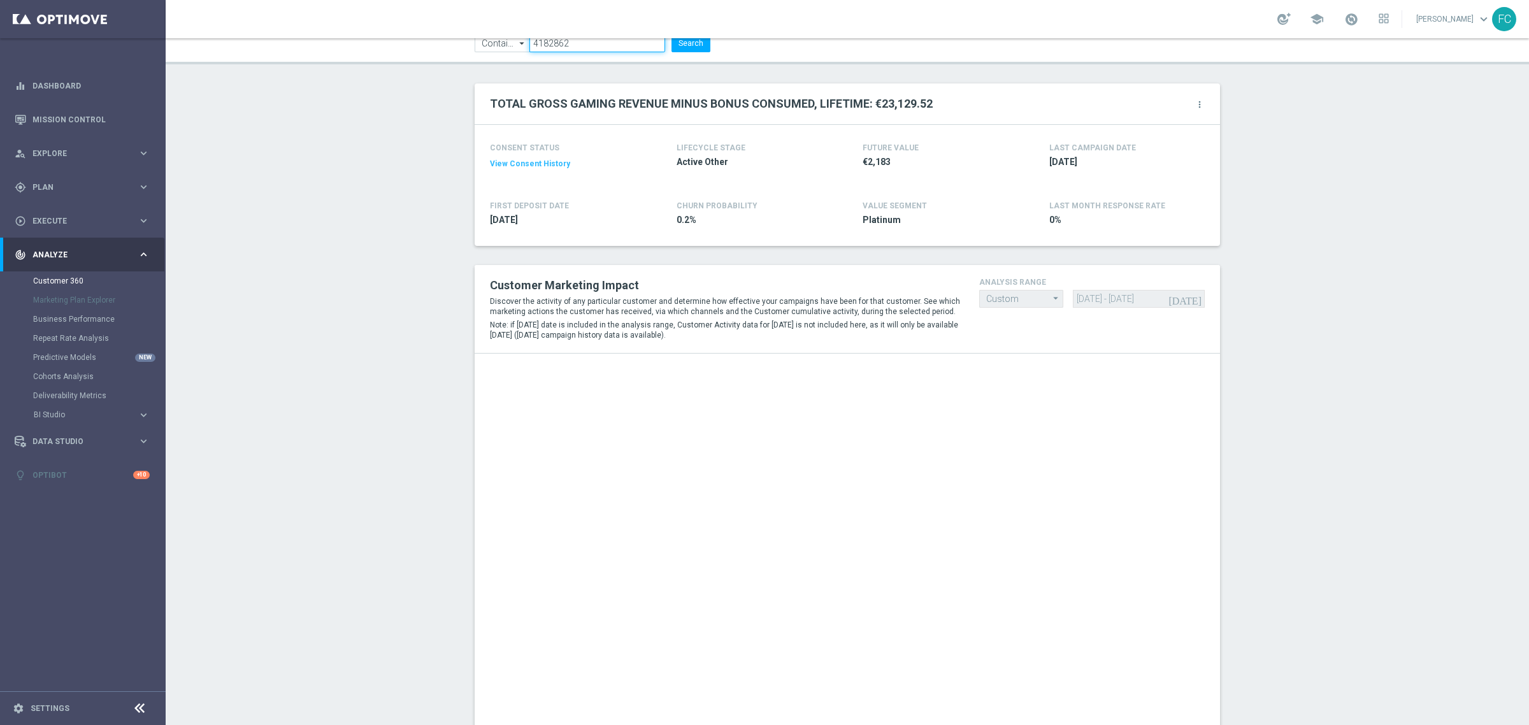
scroll to position [239, 0]
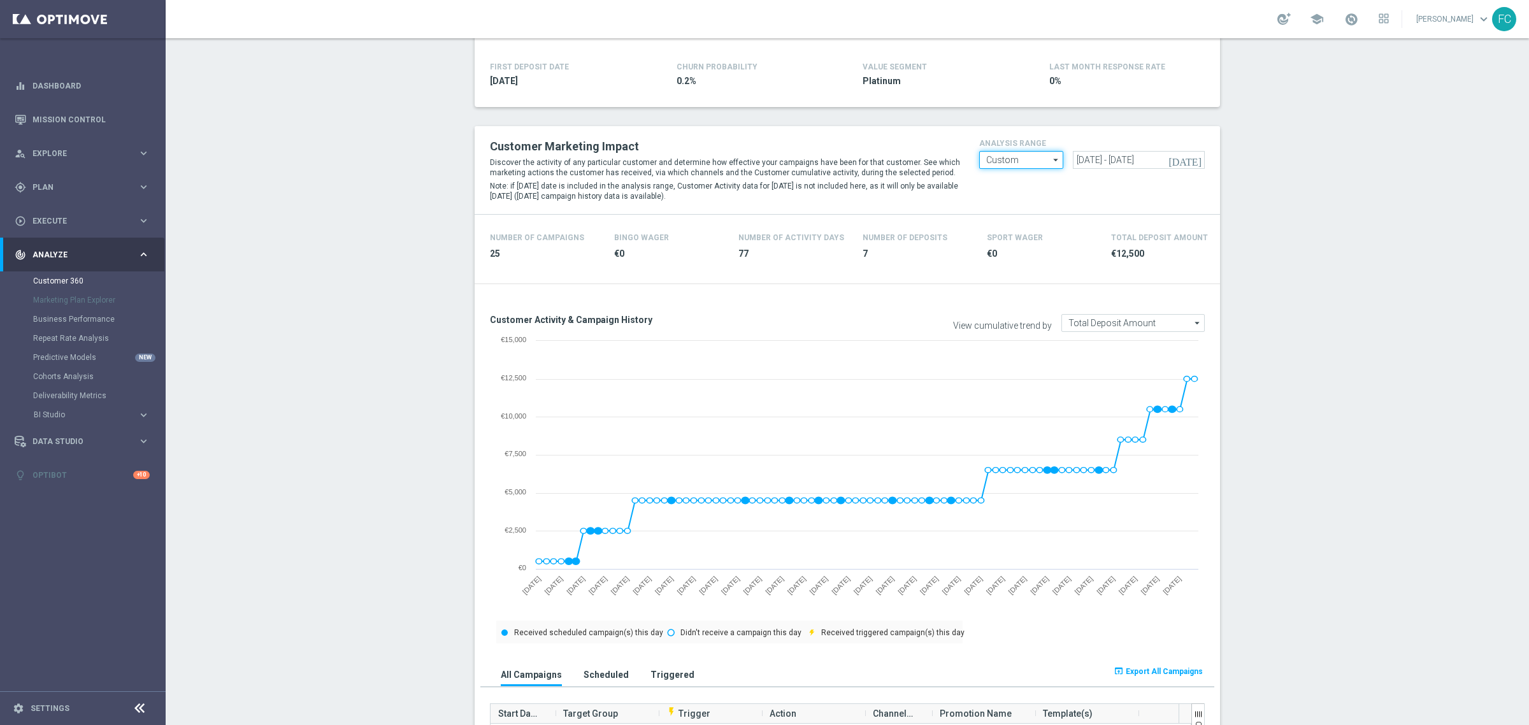
click at [1031, 157] on input "Custom" at bounding box center [1021, 160] width 84 height 18
type input "Custom"
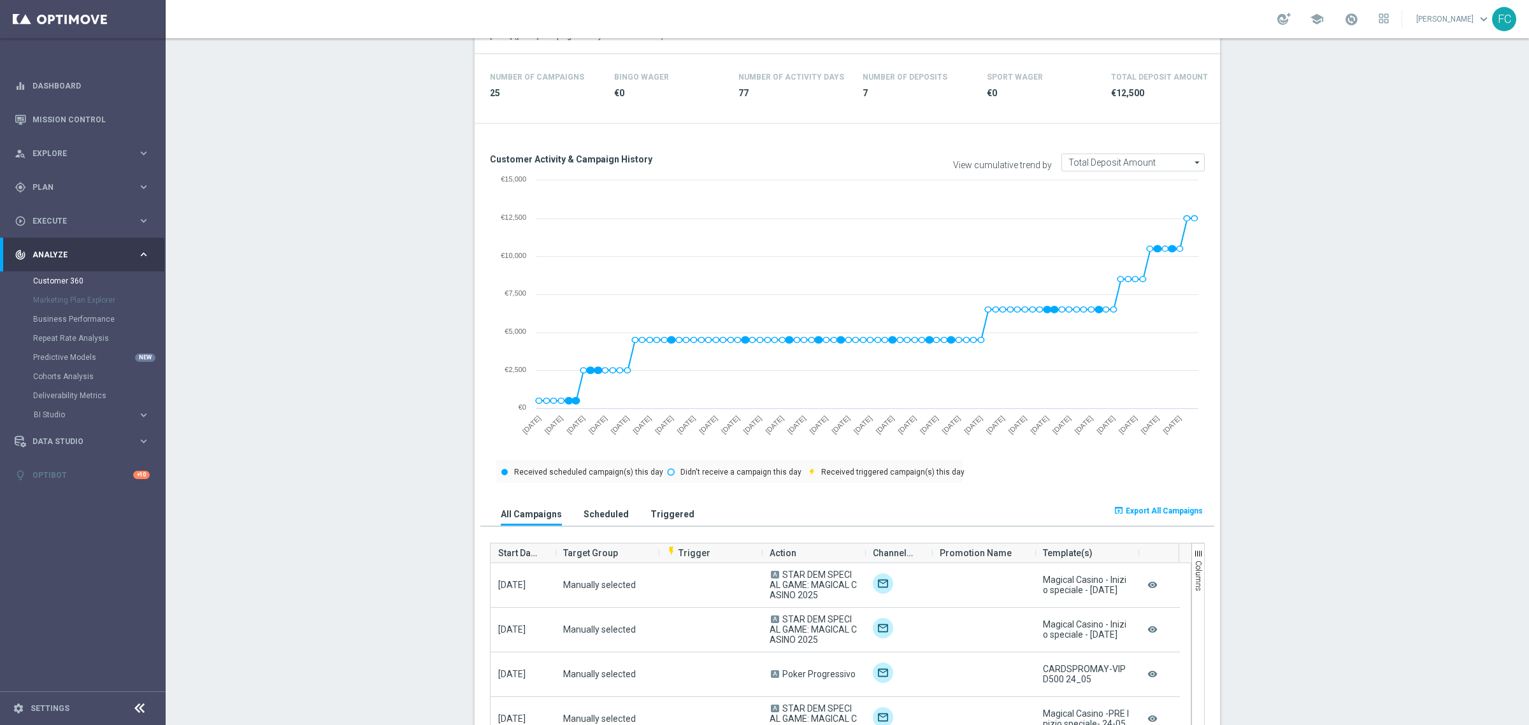
scroll to position [558, 0]
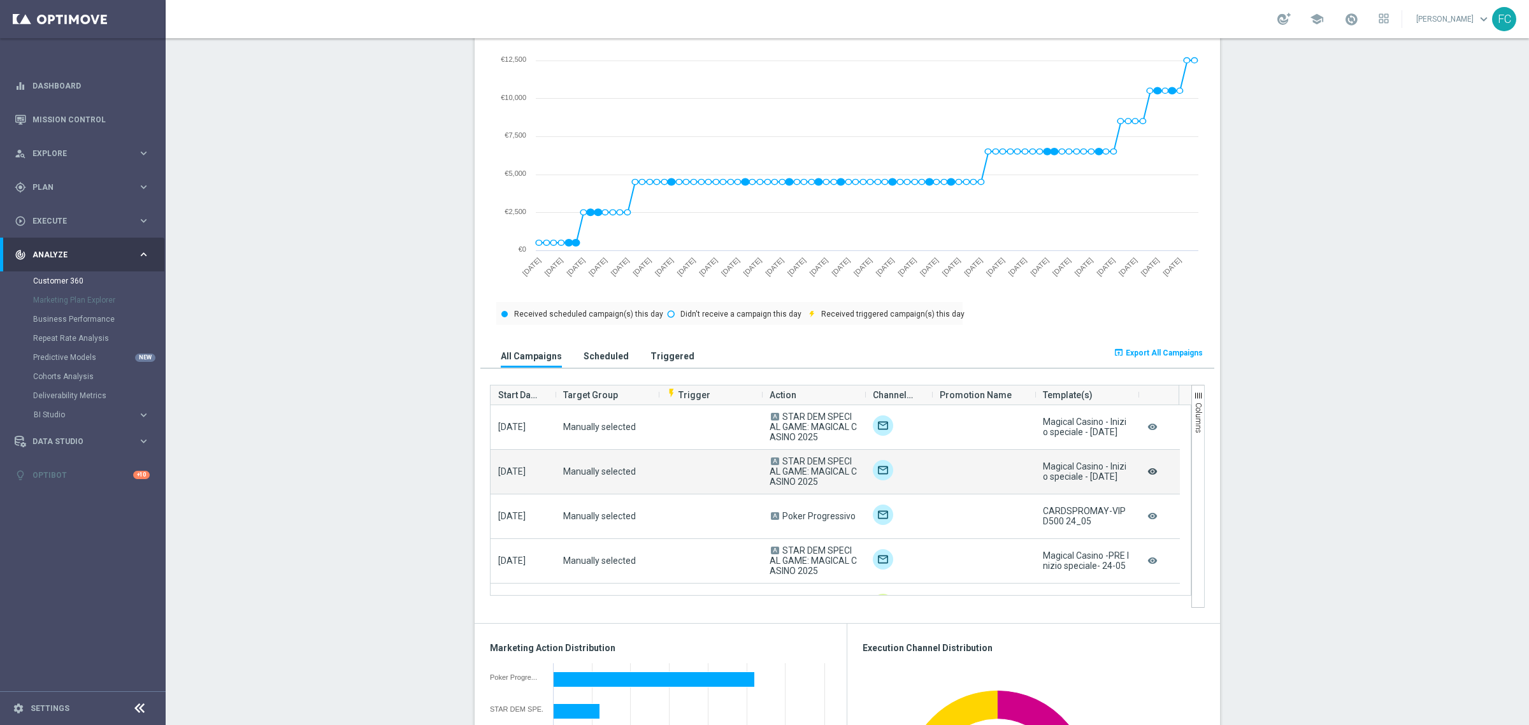
click at [1148, 472] on icon "remove_red_eye" at bounding box center [1152, 471] width 13 height 17
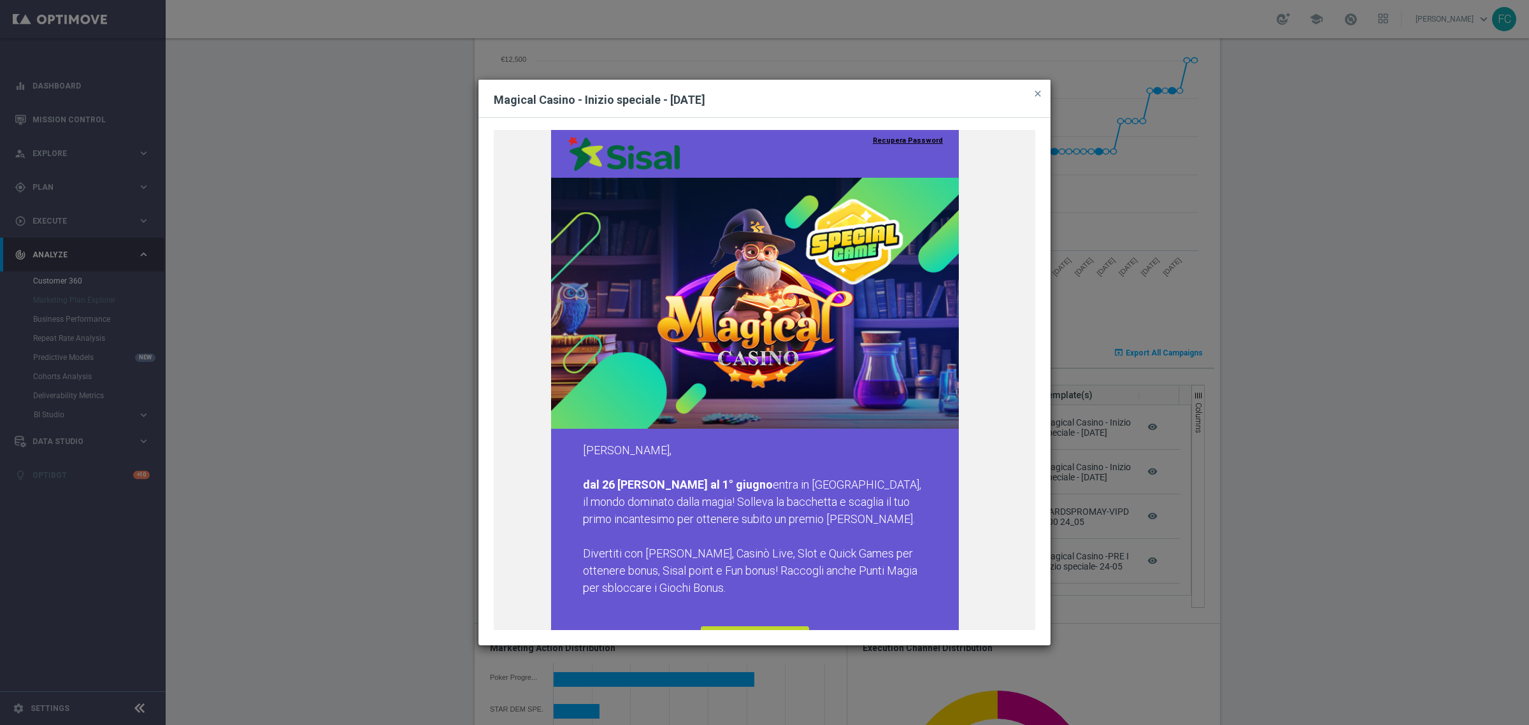
scroll to position [80, 0]
